Goal: Transaction & Acquisition: Book appointment/travel/reservation

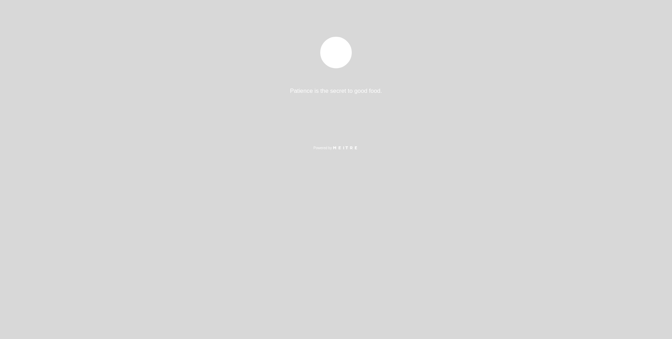
select select "es"
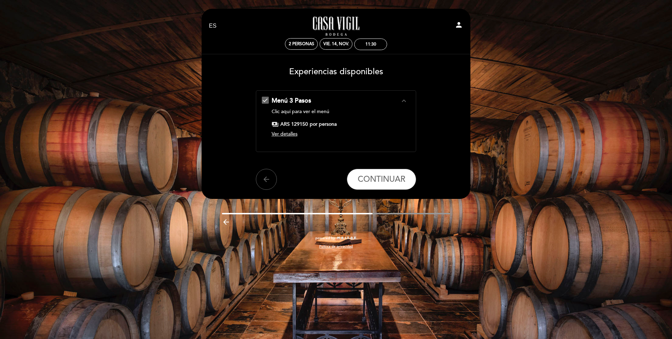
click at [291, 133] on span "Ver detalles" at bounding box center [284, 134] width 26 height 6
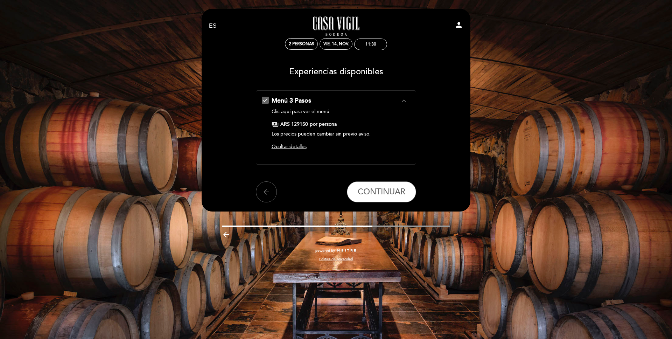
click at [324, 109] on link "Clic aquí para ver el menú" at bounding box center [300, 111] width 58 height 6
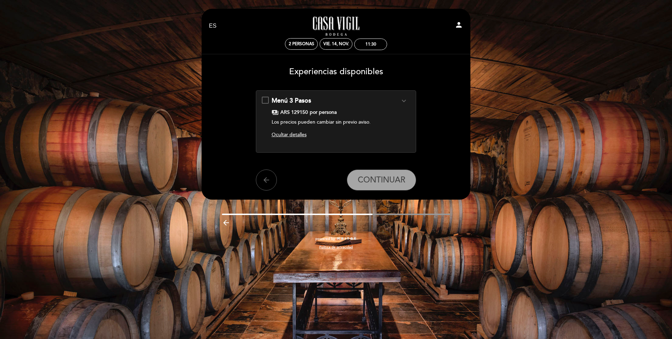
click at [262, 99] on div "Menú 3 Pasos expand_more Clic aquí para ver el menú payments ARS 129150 por per…" at bounding box center [336, 118] width 149 height 45
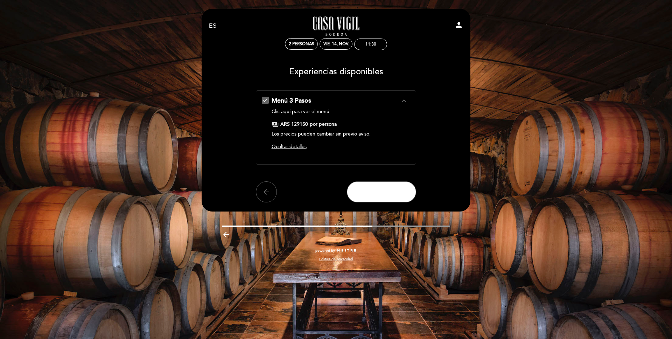
click at [387, 183] on button "CONTINUAR" at bounding box center [381, 191] width 69 height 21
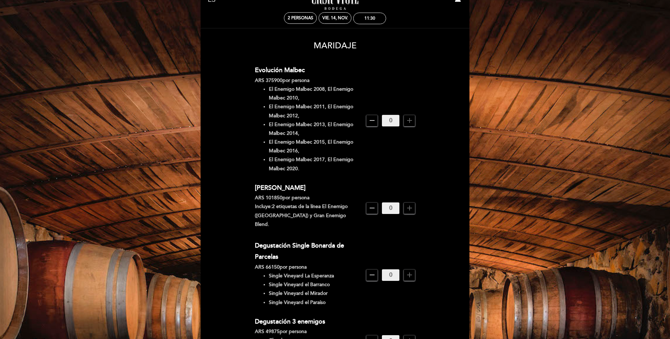
scroll to position [38, 0]
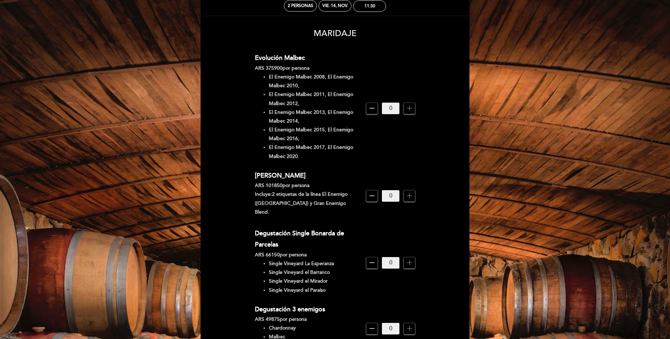
click at [372, 192] on icon "remove" at bounding box center [372, 195] width 8 height 8
click at [410, 191] on icon "add" at bounding box center [409, 195] width 8 height 8
click at [391, 155] on div "Evolución Malbec ARS 375900 por persona El Enemigo Malbec 2008, El Enemigo Malb…" at bounding box center [335, 108] width 161 height 112
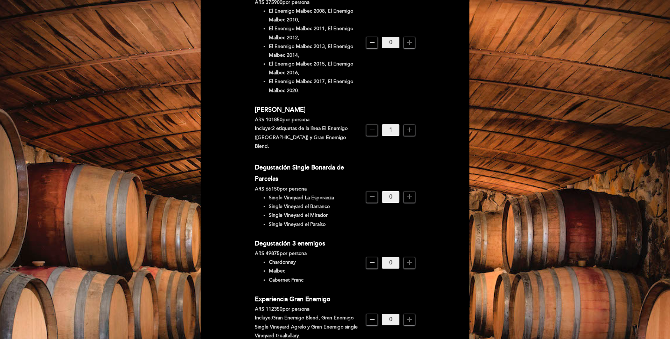
scroll to position [104, 0]
click at [372, 127] on icon "remove" at bounding box center [372, 129] width 8 height 8
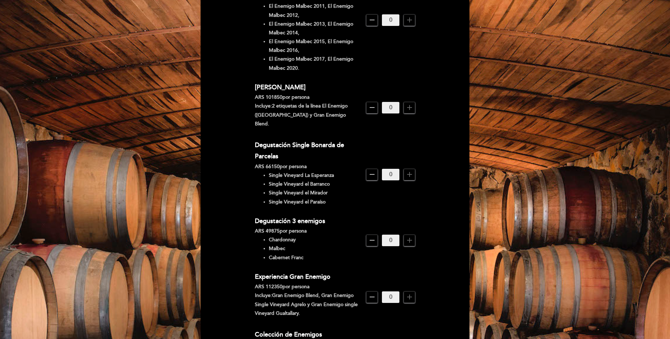
scroll to position [129, 0]
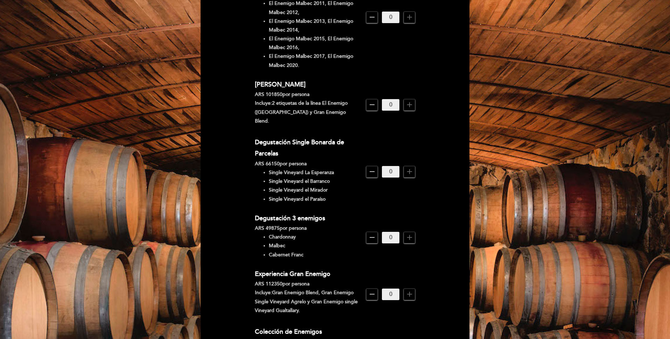
click at [410, 290] on icon "add" at bounding box center [409, 294] width 8 height 8
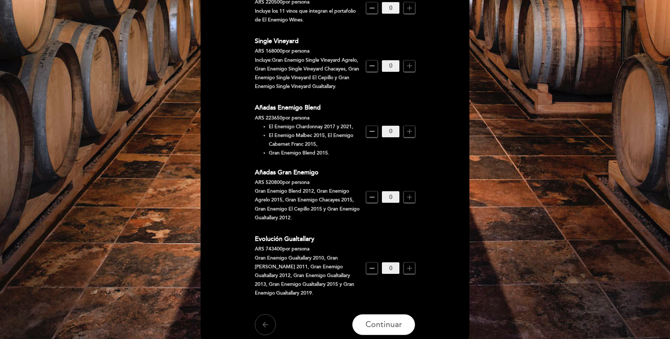
scroll to position [473, 0]
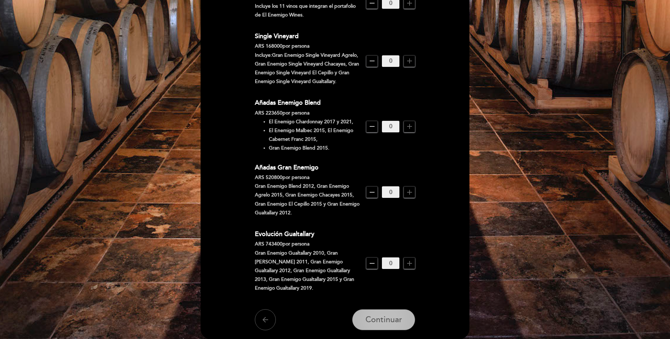
click at [390, 315] on span "Continuar" at bounding box center [383, 320] width 37 height 10
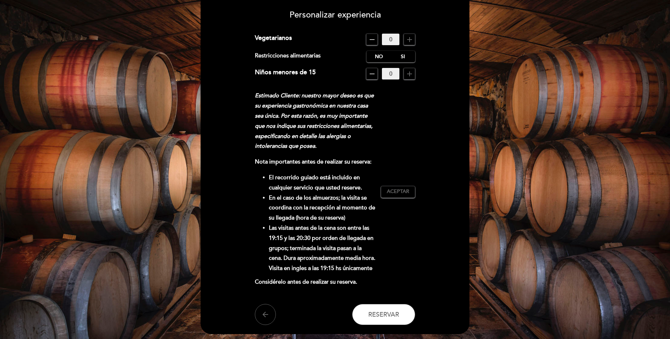
scroll to position [63, 0]
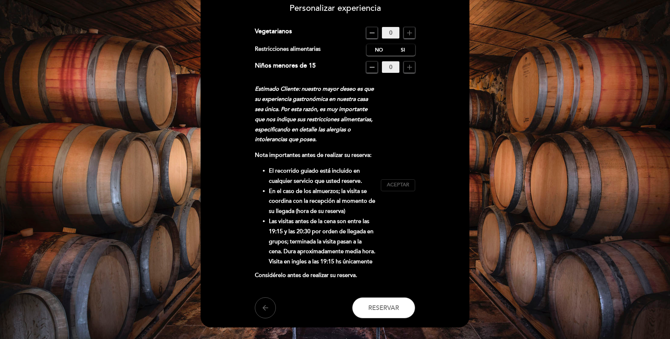
click at [403, 186] on span "Aceptar" at bounding box center [398, 184] width 22 height 7
click at [392, 306] on span "Reservar" at bounding box center [383, 308] width 31 height 8
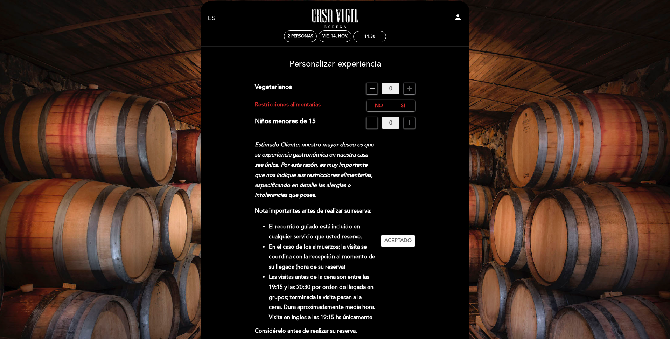
scroll to position [6, 0]
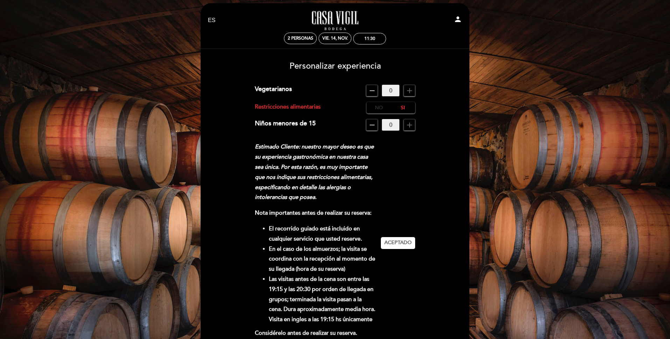
click at [375, 109] on label "No" at bounding box center [378, 108] width 24 height 12
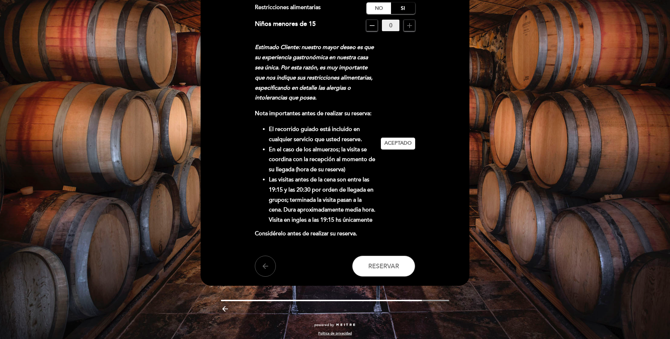
scroll to position [109, 0]
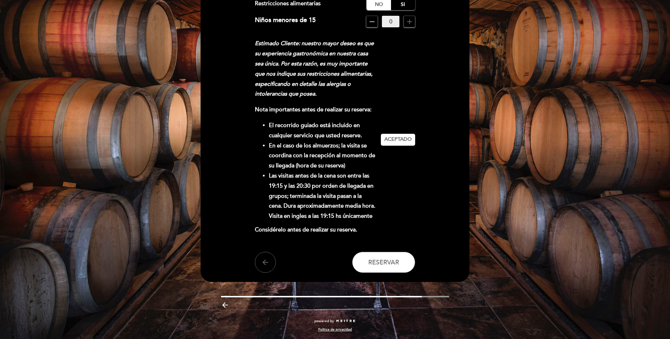
click at [391, 273] on header "EN ES PT [GEOGRAPHIC_DATA][PERSON_NAME] - Restaurante person 2 personas vie. 14…" at bounding box center [334, 91] width 269 height 382
click at [391, 263] on span "Reservar" at bounding box center [383, 262] width 31 height 8
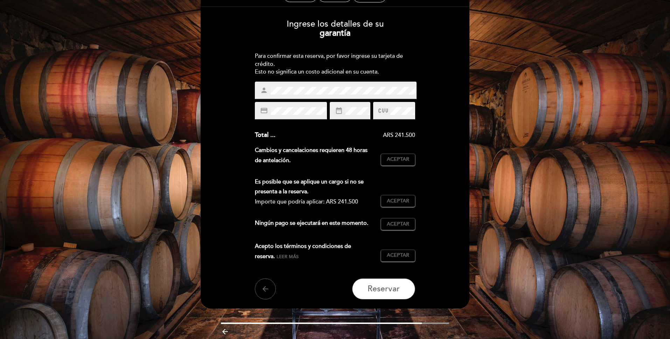
scroll to position [74, 0]
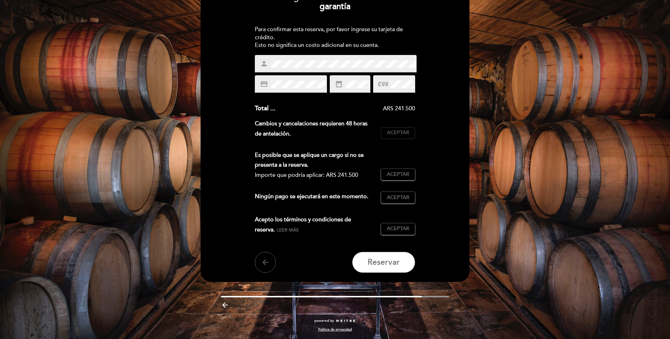
click at [395, 132] on span "Aceptar" at bounding box center [398, 132] width 22 height 7
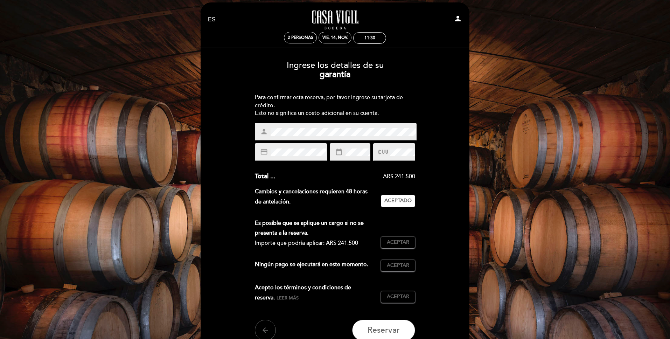
scroll to position [0, 0]
